Goal: Task Accomplishment & Management: Complete application form

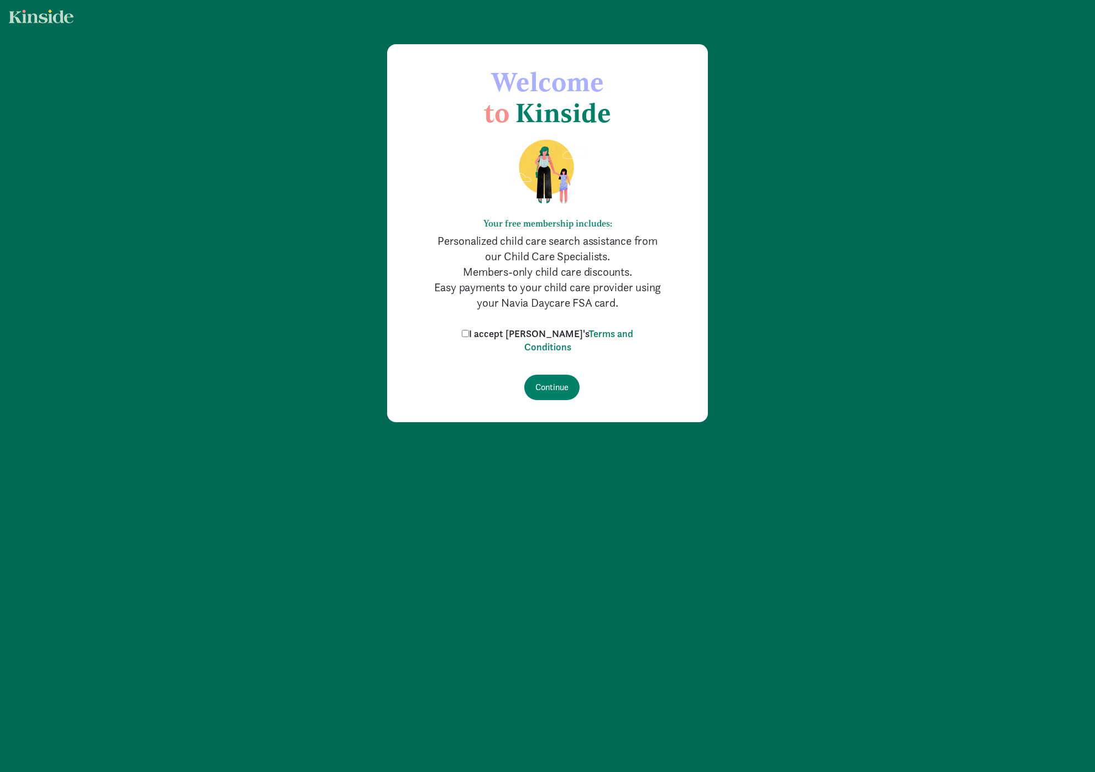
click at [469, 330] on input "I accept [PERSON_NAME]'s Terms and Conditions" at bounding box center [465, 333] width 7 height 7
checkbox input "true"
click at [547, 397] on input "Continue" at bounding box center [551, 387] width 55 height 25
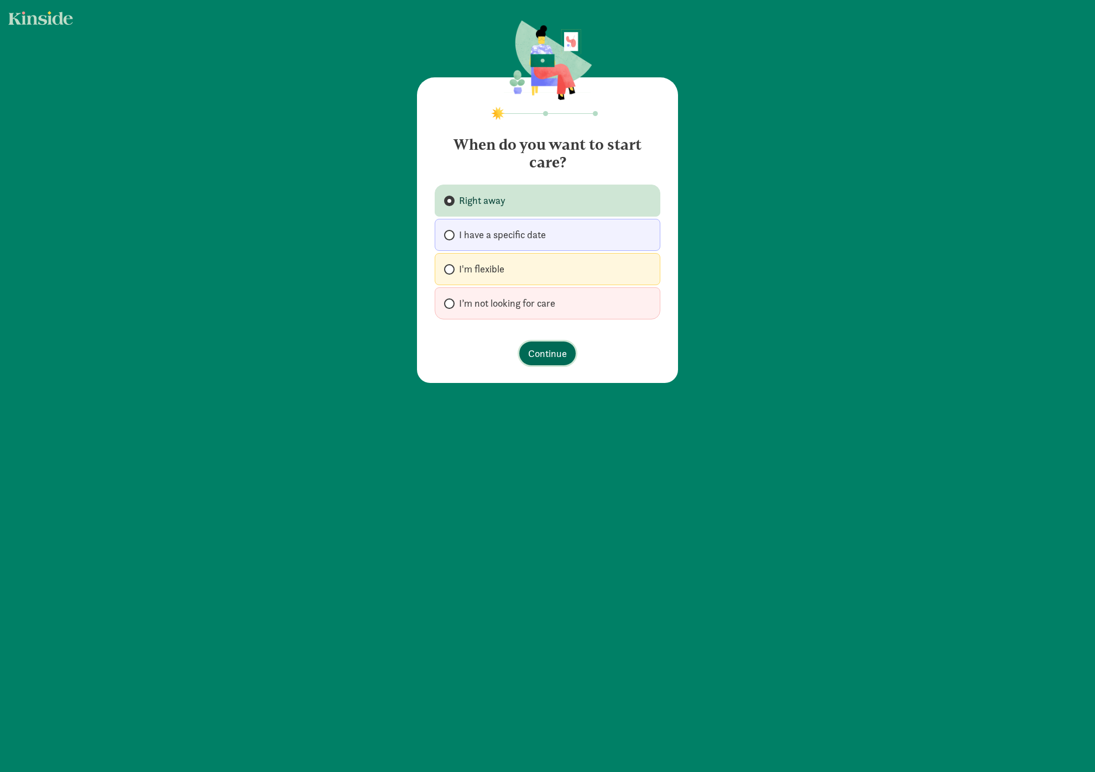
click at [557, 350] on span "Continue" at bounding box center [547, 353] width 39 height 15
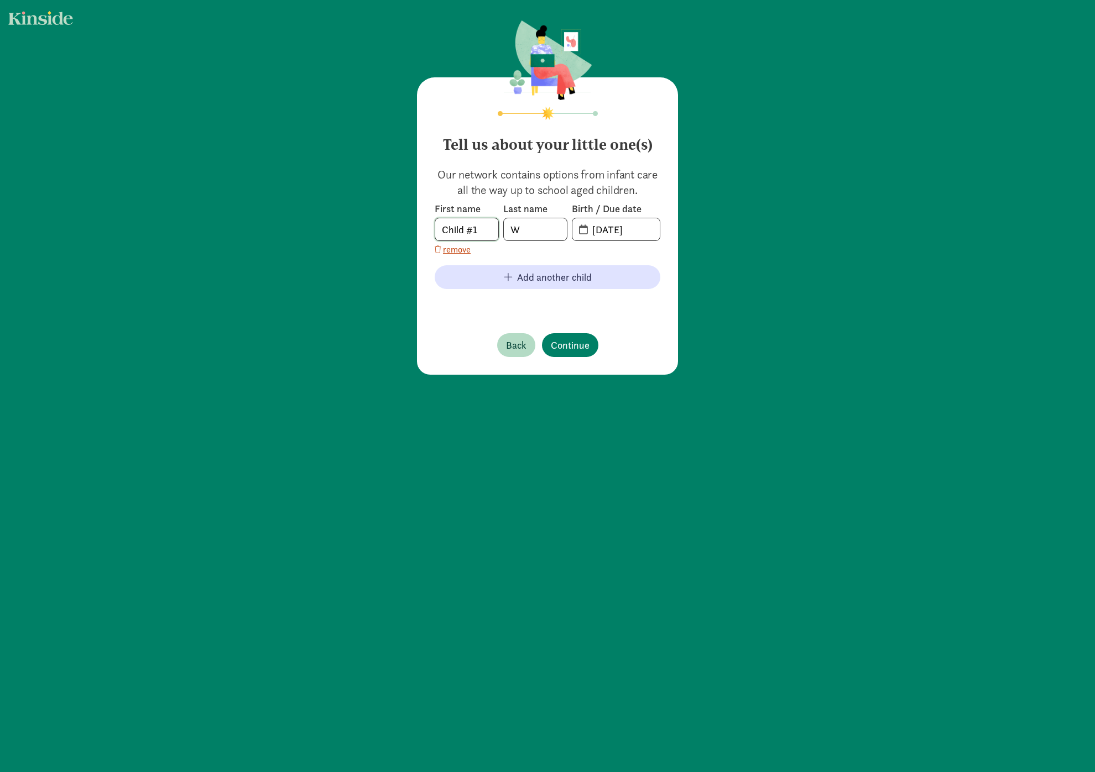
click at [485, 224] on input "Child #1" at bounding box center [466, 229] width 63 height 22
click at [0, 772] on com-1password-button at bounding box center [0, 772] width 0 height 0
click at [468, 231] on input "Child #1" at bounding box center [466, 229] width 63 height 22
click at [456, 229] on input "Child #1" at bounding box center [466, 229] width 63 height 22
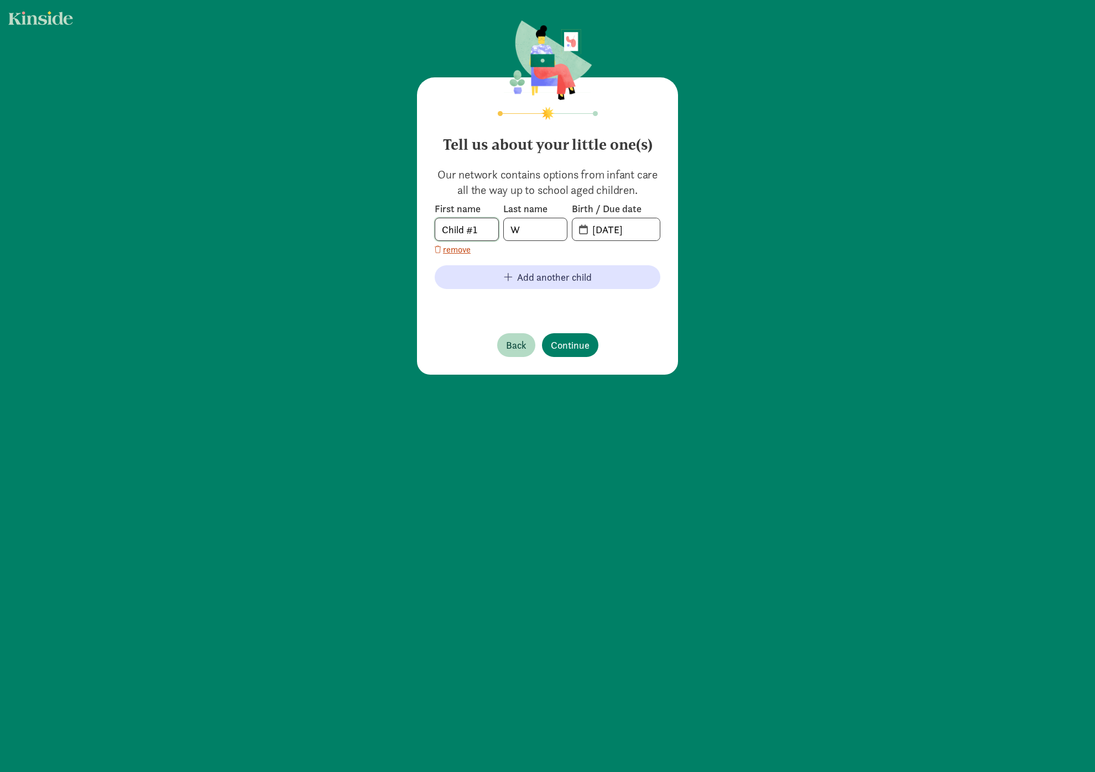
click at [456, 229] on input "Child #1" at bounding box center [466, 229] width 63 height 22
type input "Donovan"
click at [536, 231] on input "W" at bounding box center [535, 229] width 63 height 22
type input "Tian"
click at [597, 232] on input "08-25-2025" at bounding box center [622, 229] width 74 height 22
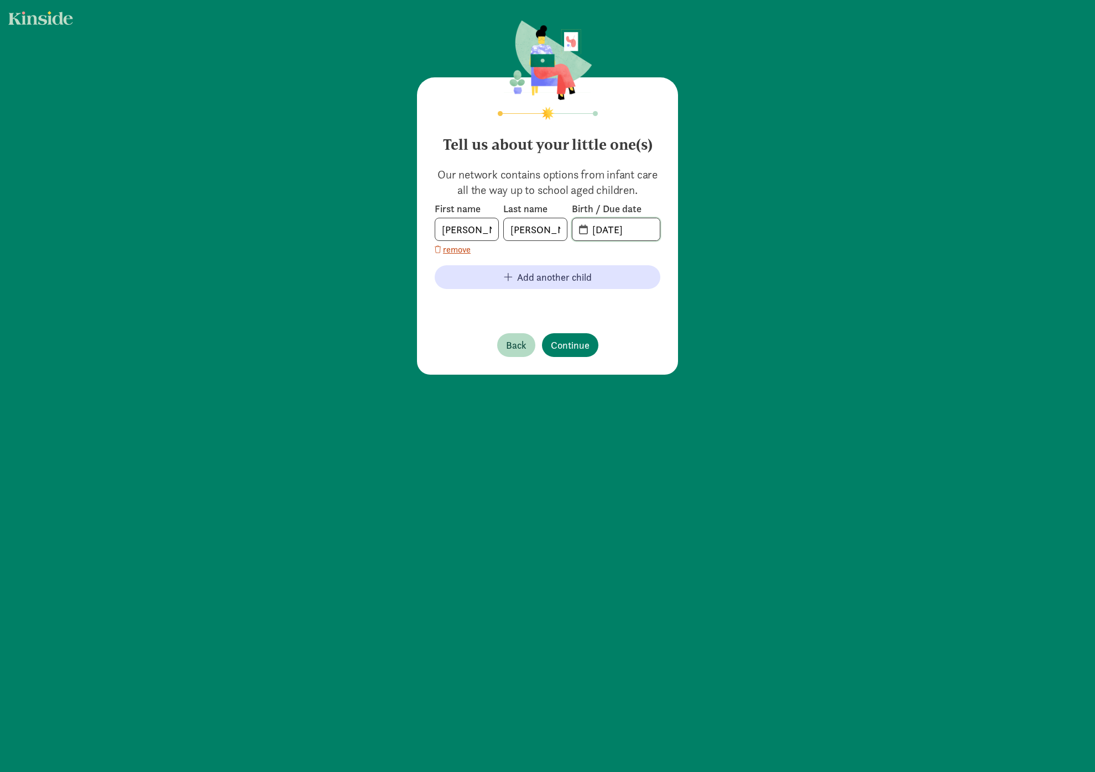
click at [614, 232] on input "04-25-2025" at bounding box center [622, 229] width 74 height 22
click at [645, 231] on input "04-11-2025" at bounding box center [622, 229] width 74 height 22
type input "04-11-2023"
click at [581, 349] on span "Continue" at bounding box center [570, 345] width 39 height 15
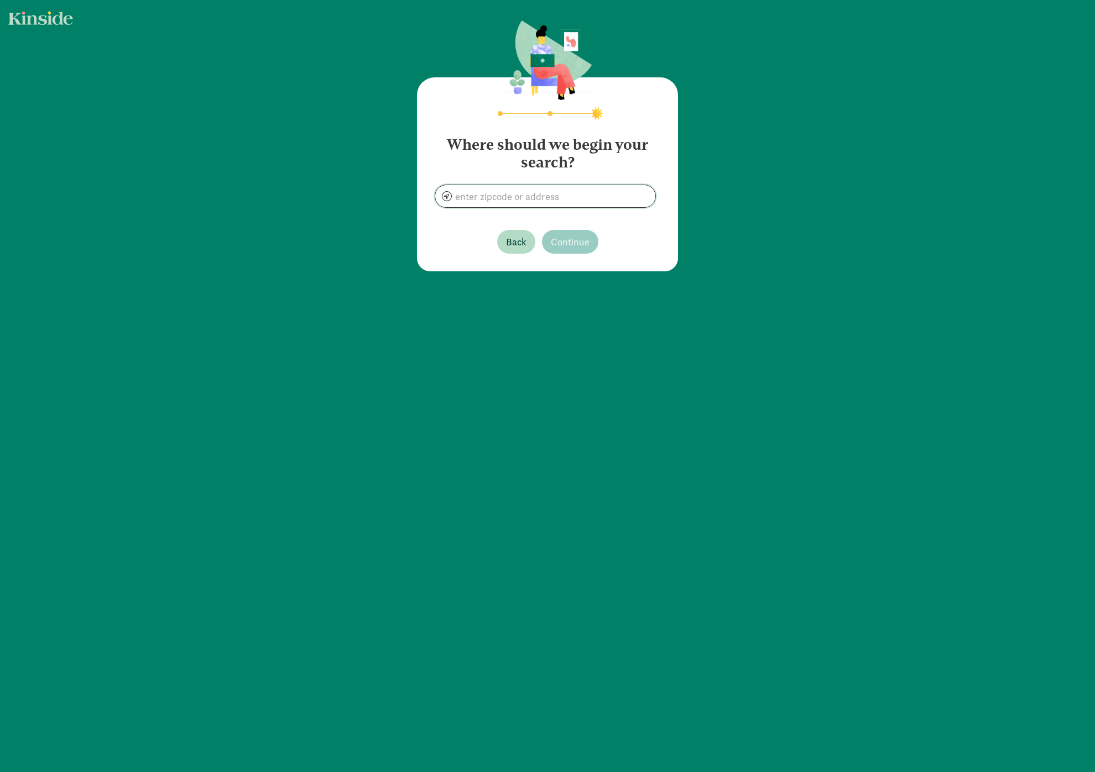
click at [552, 193] on input at bounding box center [545, 196] width 220 height 22
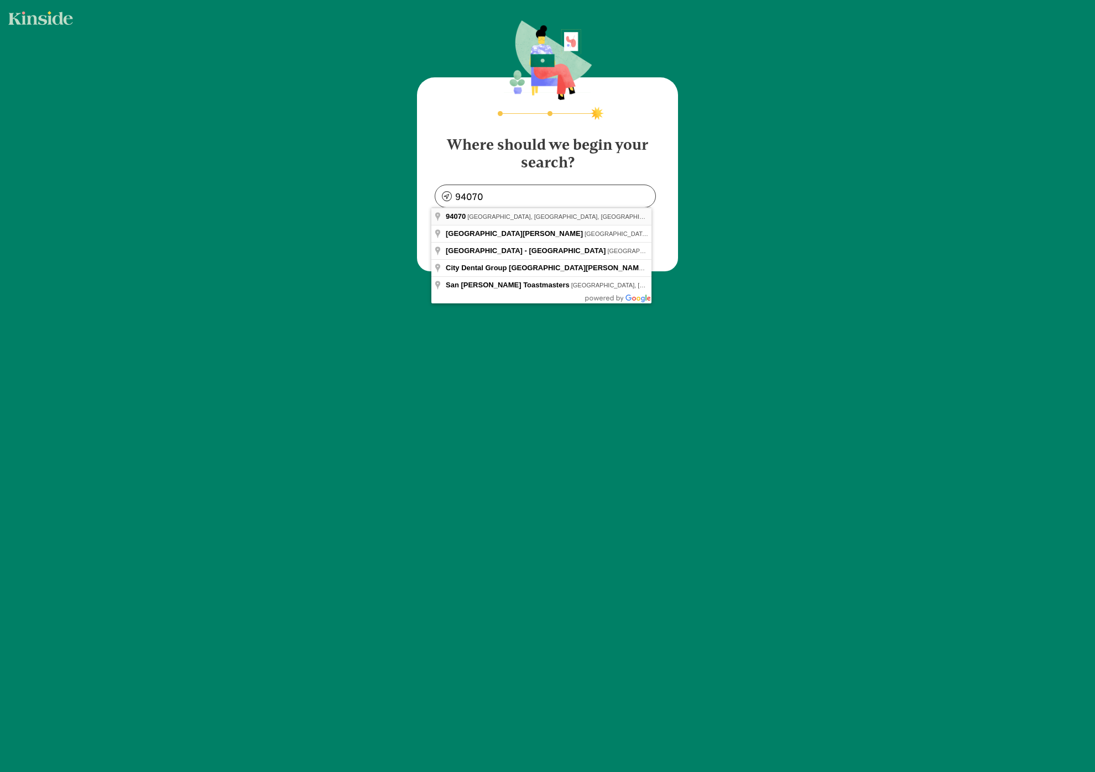
type input "San Carlos, CA 94070, USA"
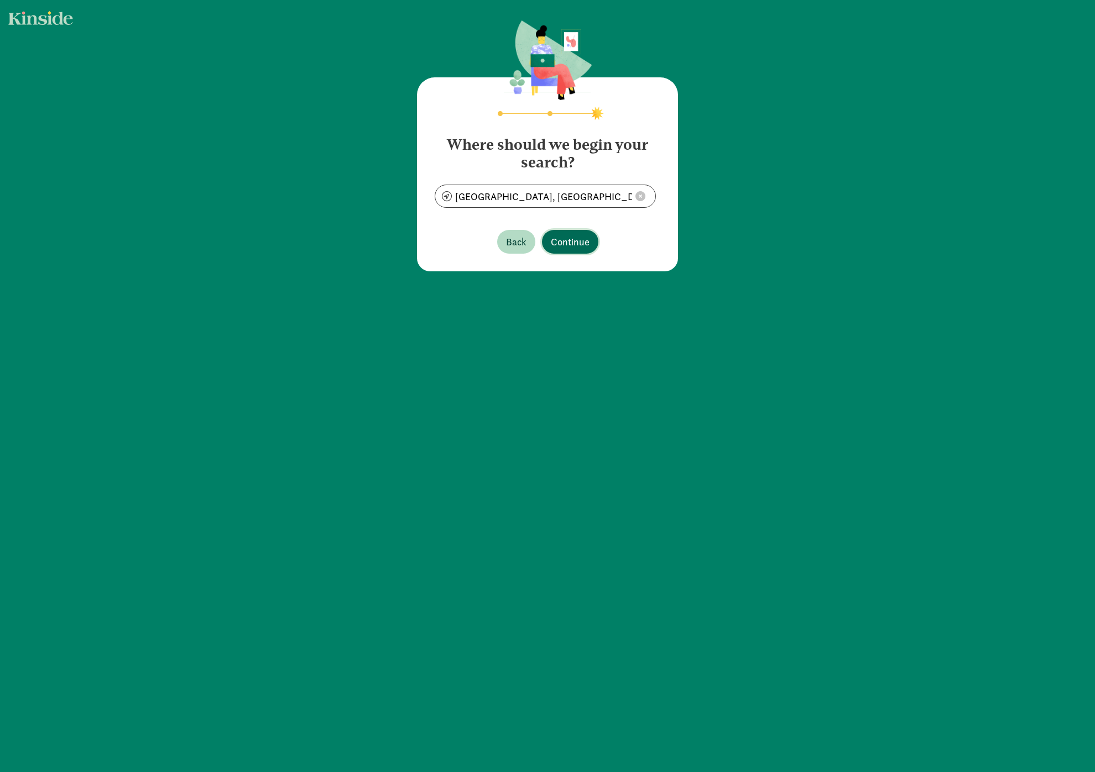
click at [577, 242] on span "Continue" at bounding box center [570, 241] width 39 height 15
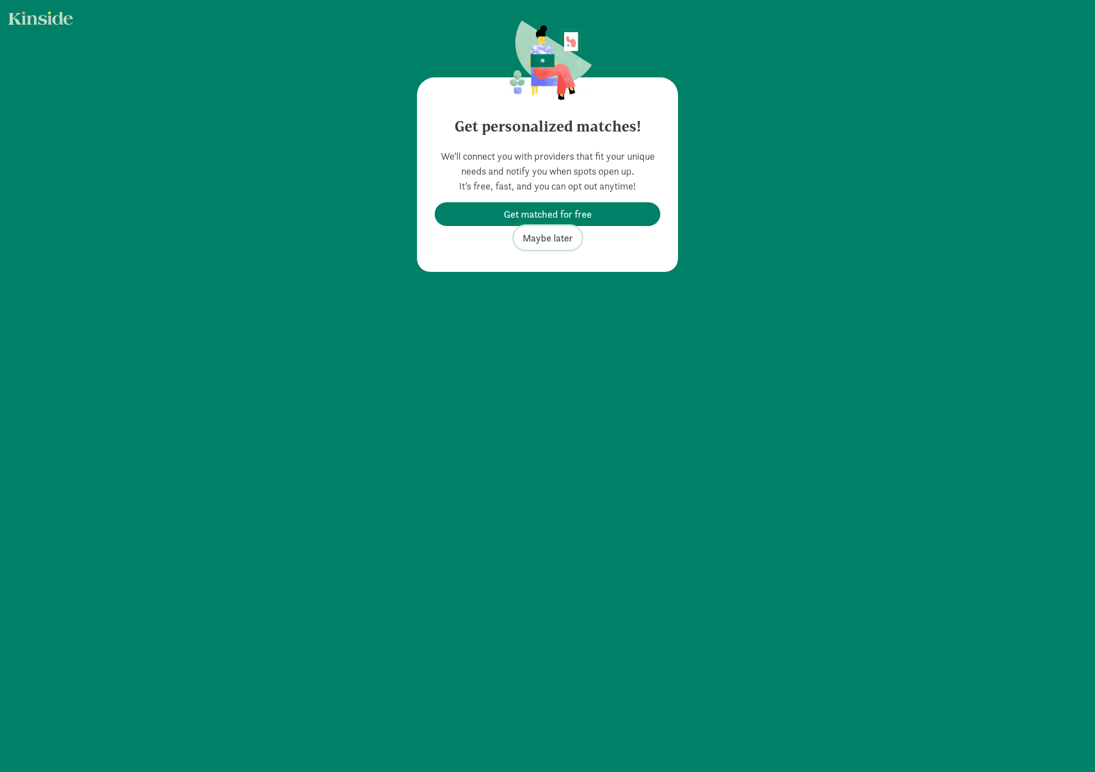
click at [542, 240] on span "Maybe later" at bounding box center [547, 238] width 50 height 15
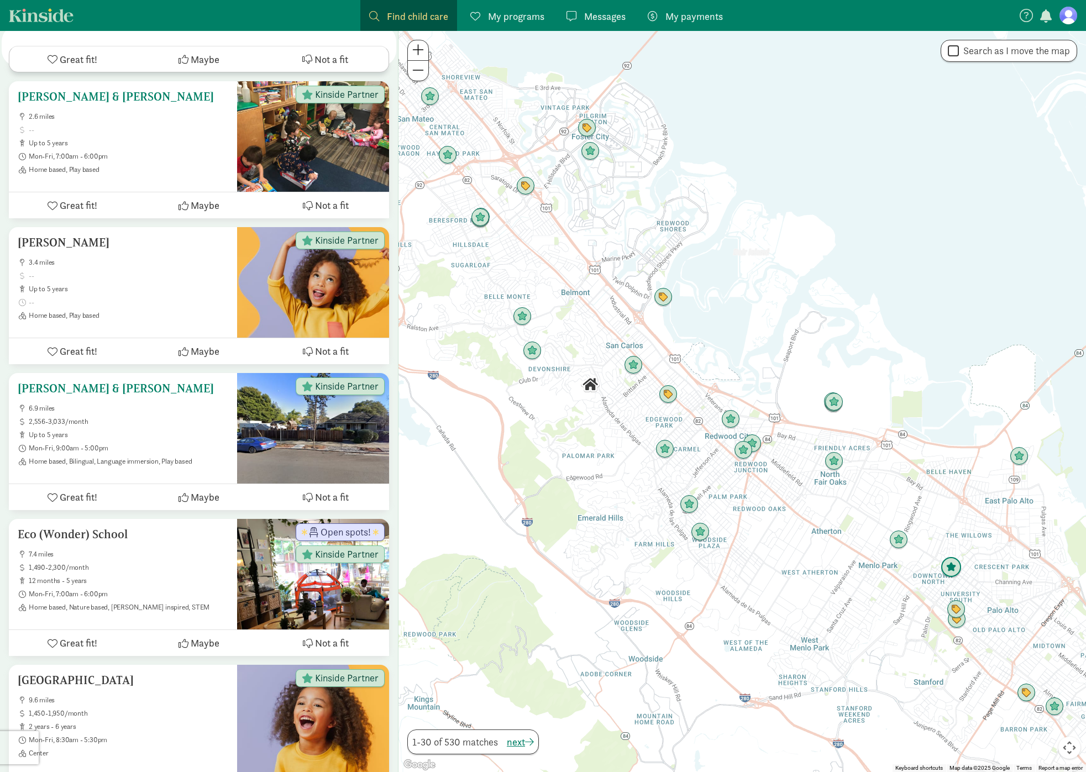
scroll to position [1070, 0]
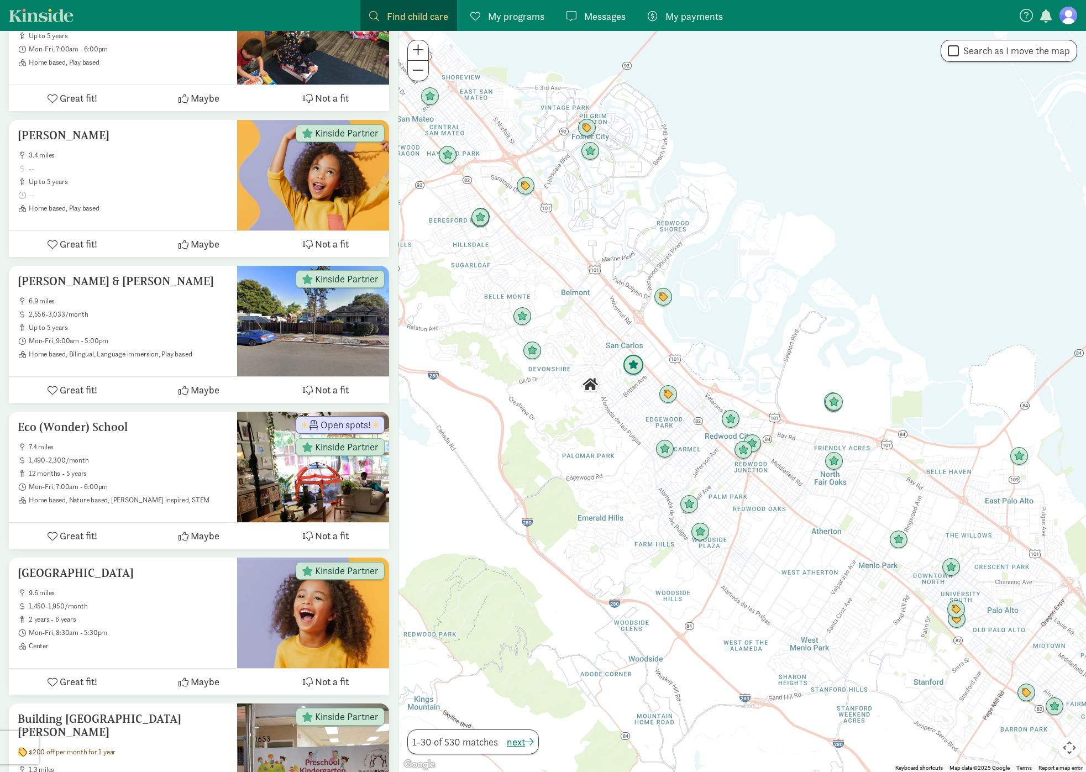
click at [640, 368] on img "Click to see details" at bounding box center [633, 365] width 21 height 21
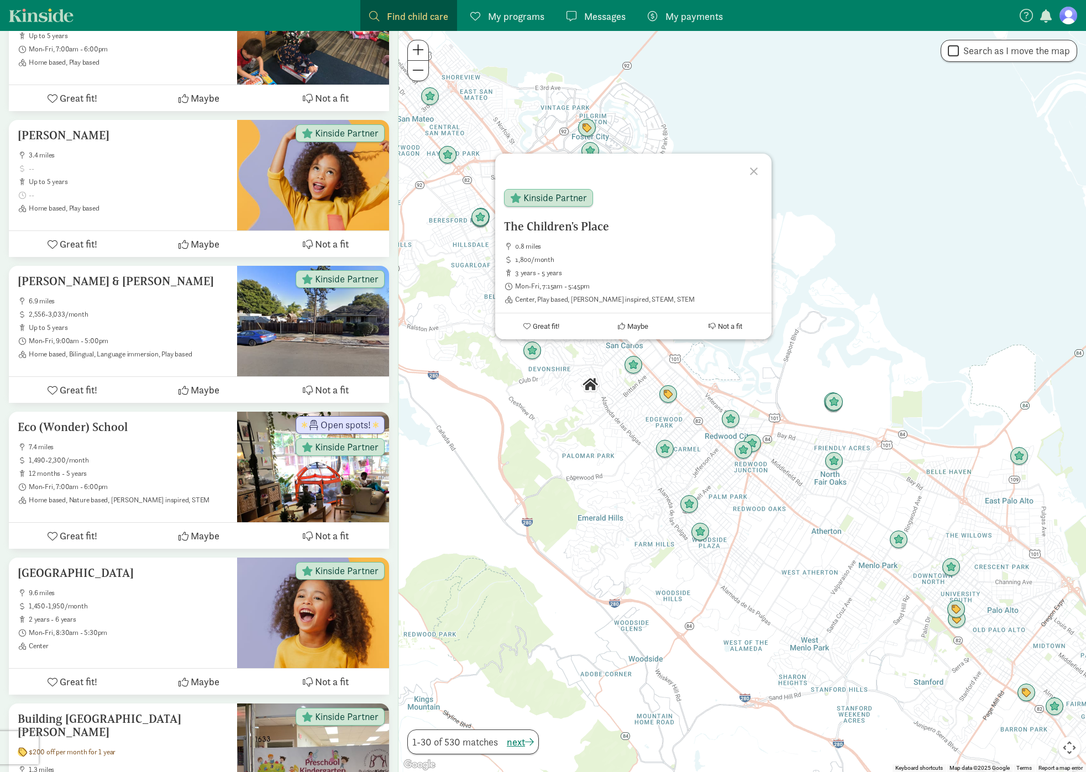
click at [754, 171] on div at bounding box center [756, 170] width 32 height 32
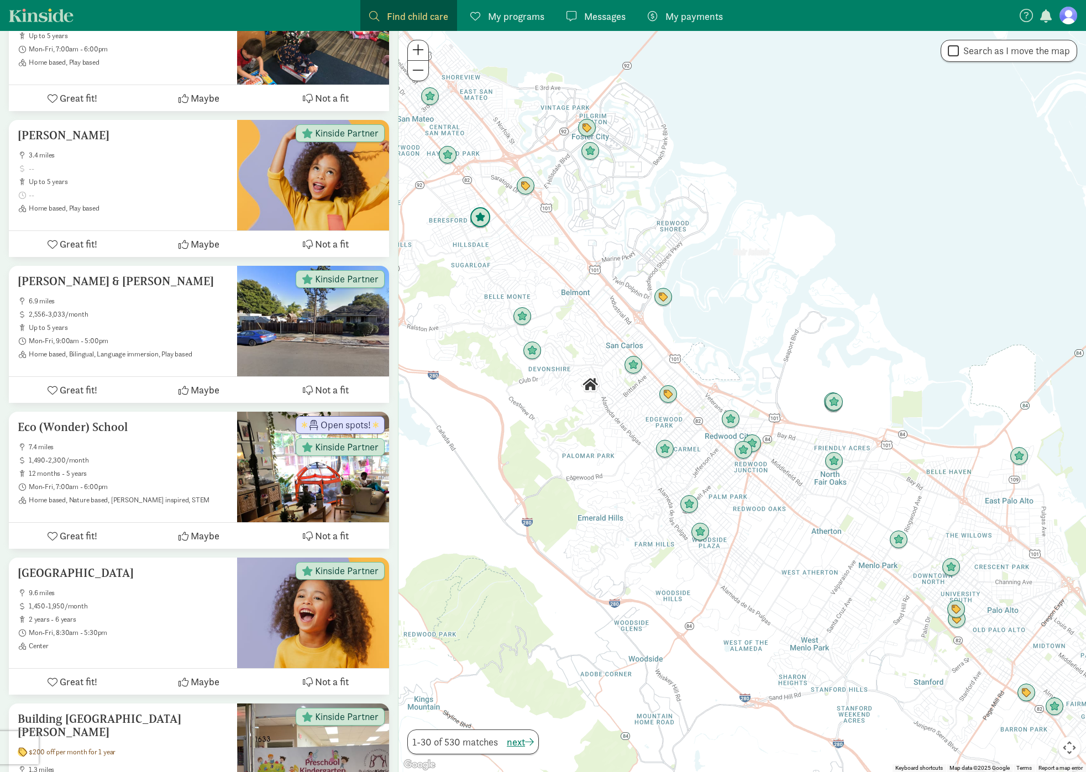
click at [484, 219] on img "Click to see details" at bounding box center [480, 217] width 21 height 21
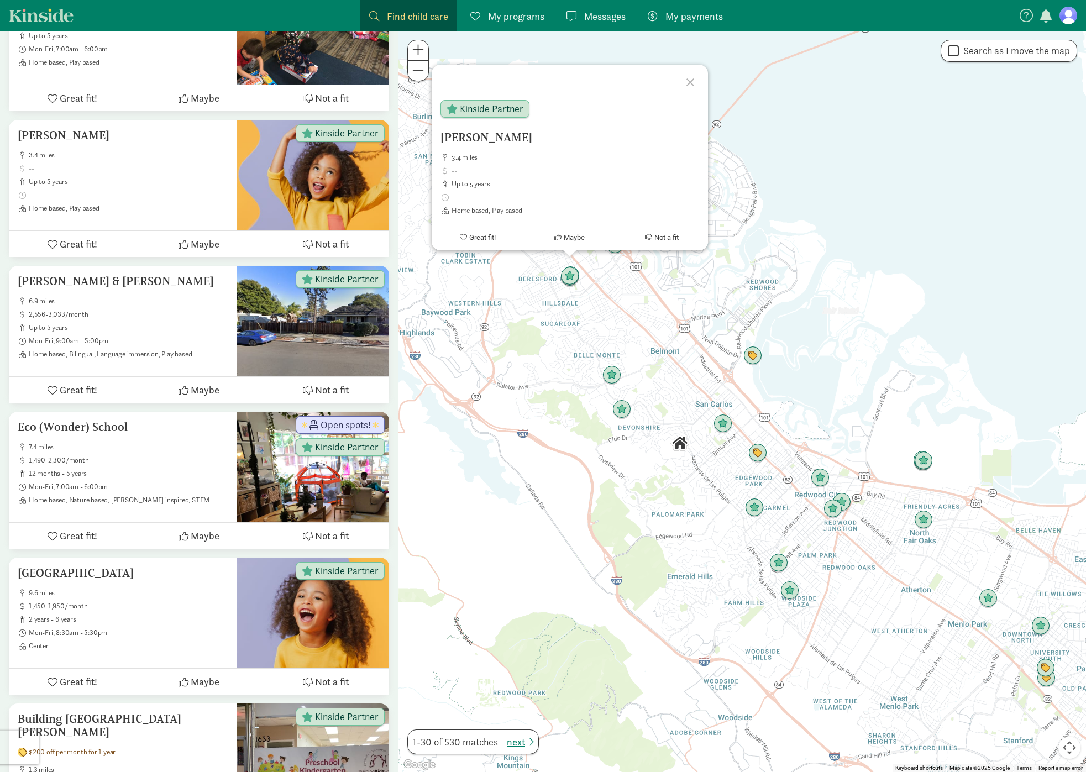
click at [691, 81] on div at bounding box center [692, 81] width 32 height 32
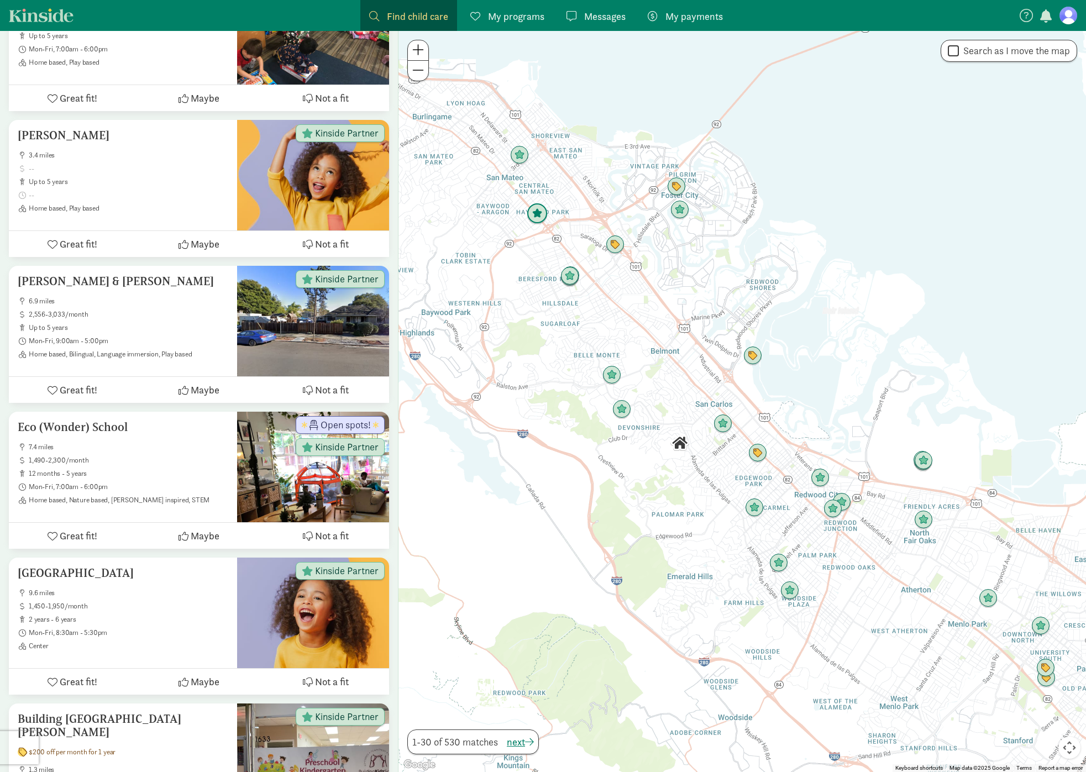
click at [537, 216] on img "Click to see details" at bounding box center [537, 213] width 21 height 21
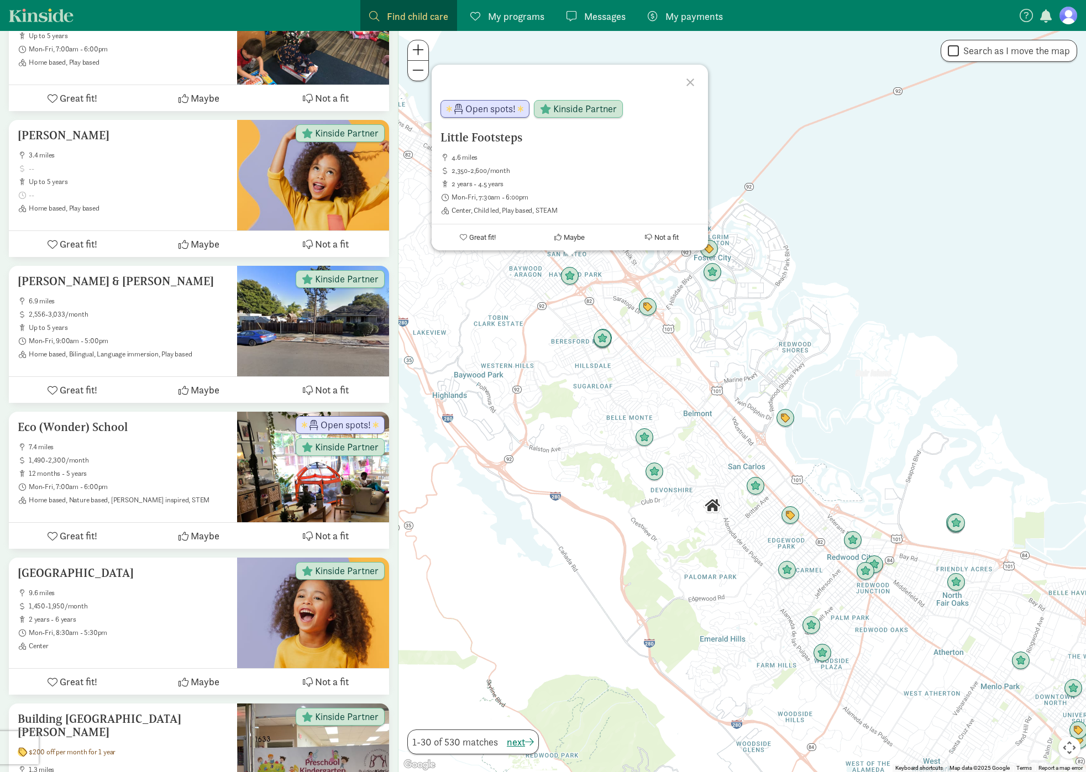
click at [688, 80] on div at bounding box center [692, 81] width 32 height 32
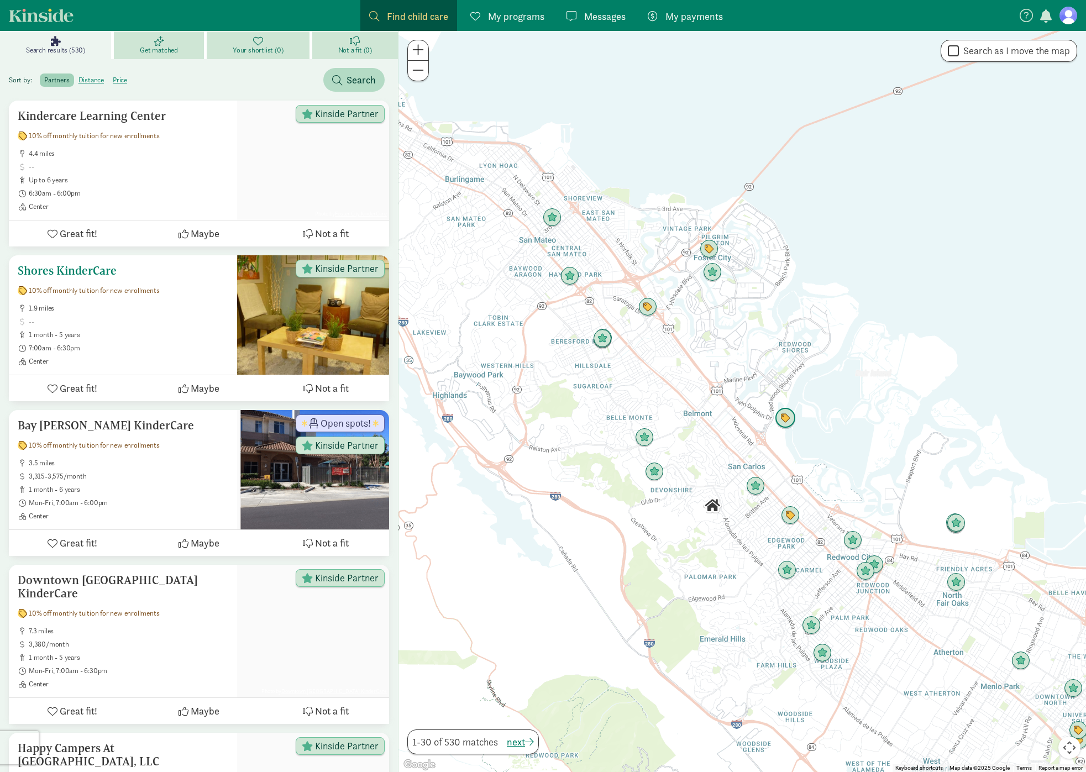
scroll to position [0, 0]
